Goal: Task Accomplishment & Management: Manage account settings

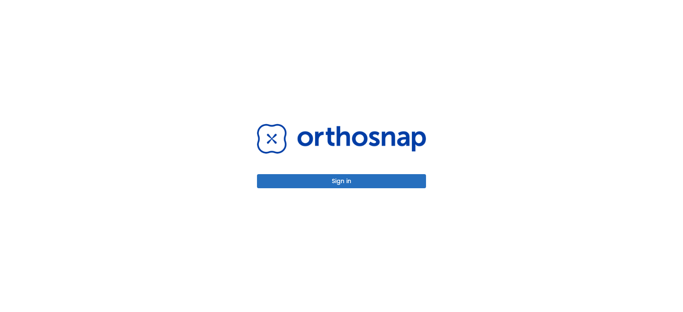
click at [322, 178] on button "Sign in" at bounding box center [341, 181] width 169 height 14
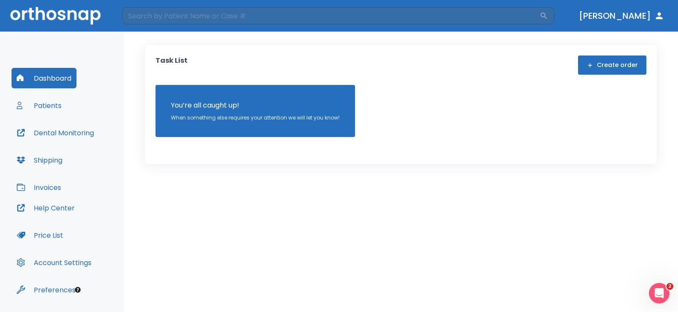
click at [79, 102] on div "Dashboard Patients Dental Monitoring Shipping Invoices" at bounding box center [62, 133] width 101 height 130
click at [59, 98] on button "Patients" at bounding box center [39, 105] width 55 height 20
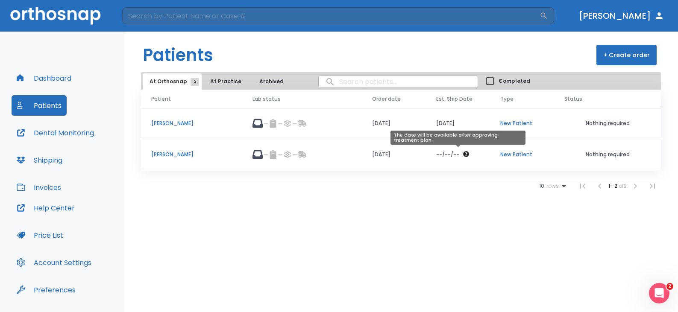
click at [470, 156] on div "--/--/--" at bounding box center [458, 155] width 44 height 8
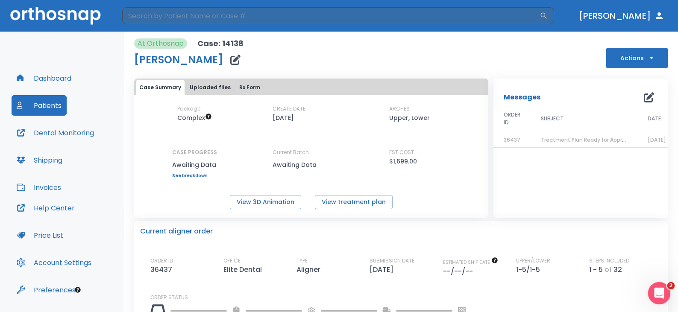
click at [655, 294] on icon "Open Intercom Messenger" at bounding box center [658, 292] width 14 height 14
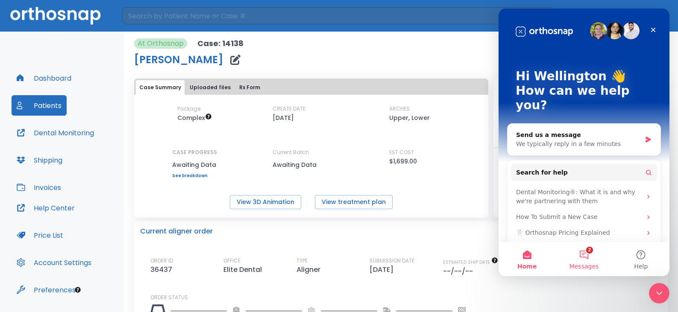
click at [577, 243] on button "2 Messages" at bounding box center [583, 259] width 57 height 34
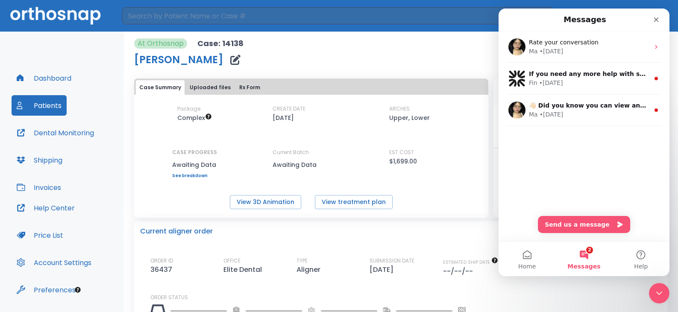
click at [580, 255] on button "2 Messages" at bounding box center [583, 259] width 57 height 34
click at [582, 277] on div "ORDER ID 36437 OFFICE Elite Dental TYPE Aligner SUBMISSION DATE [DATE] ESTIMATE…" at bounding box center [405, 267] width 511 height 20
click at [667, 287] on div "Close Intercom Messenger" at bounding box center [657, 292] width 20 height 20
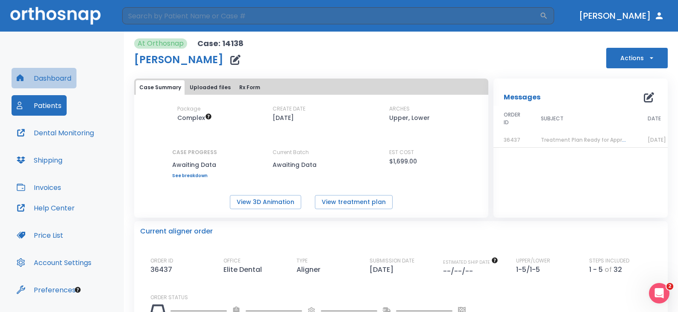
click at [66, 78] on button "Dashboard" at bounding box center [44, 78] width 65 height 20
